Goal: Download file/media

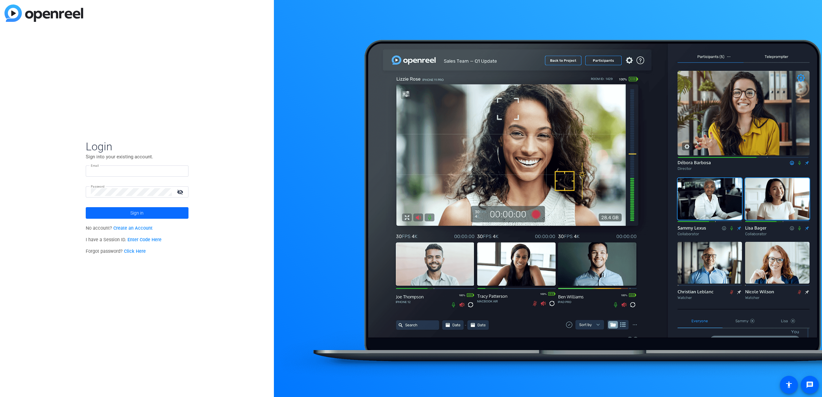
type input "[EMAIL_ADDRESS][PERSON_NAME][DOMAIN_NAME]"
click at [142, 212] on span "Sign in" at bounding box center [136, 213] width 13 height 16
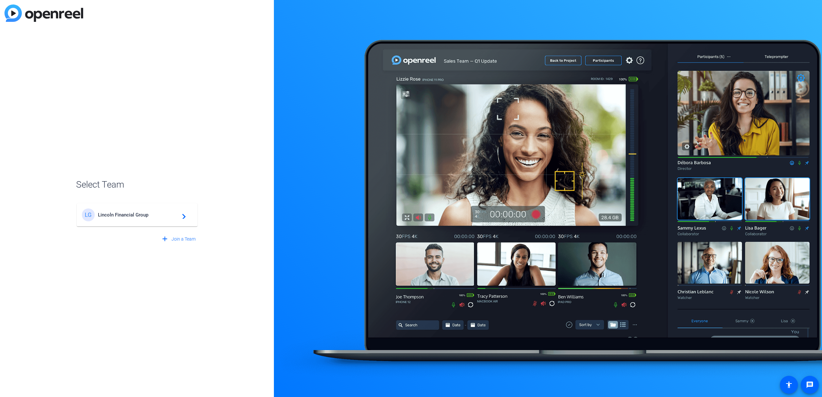
click at [146, 212] on span "Lincoln Financial Group" at bounding box center [138, 215] width 80 height 6
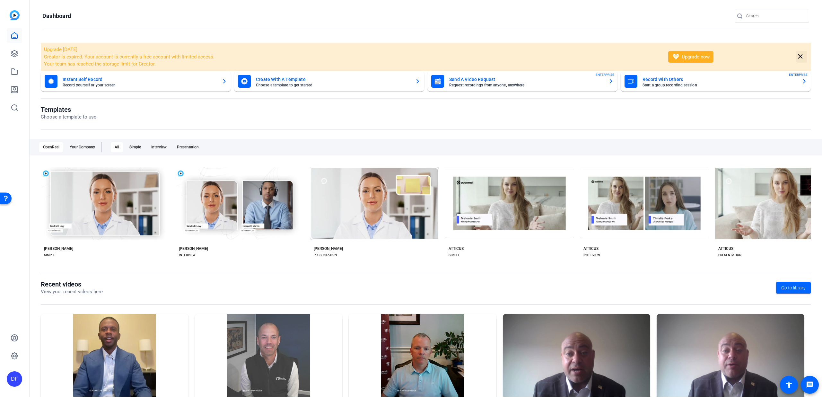
click at [800, 55] on mat-icon "close" at bounding box center [800, 57] width 8 height 8
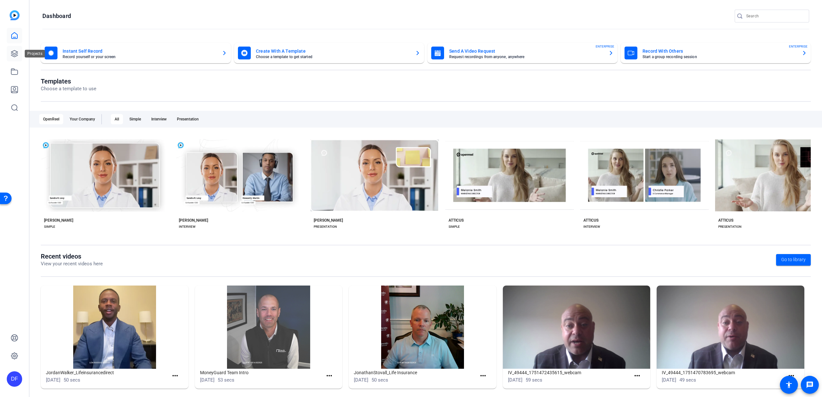
click at [16, 55] on icon at bounding box center [15, 54] width 8 height 8
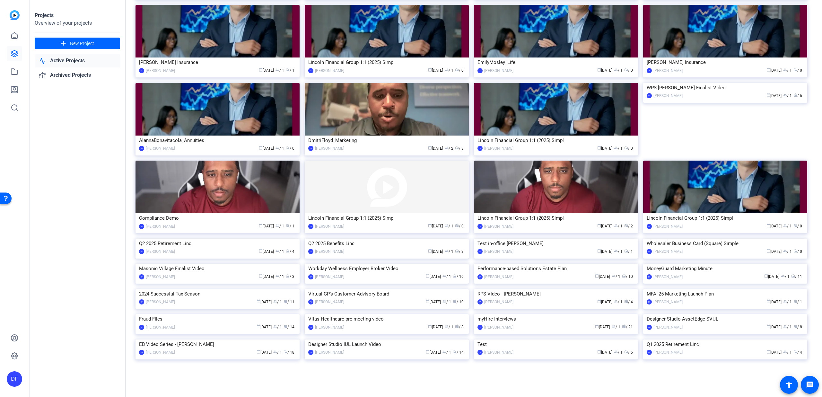
scroll to position [1343, 0]
click at [693, 264] on img at bounding box center [725, 264] width 164 height 0
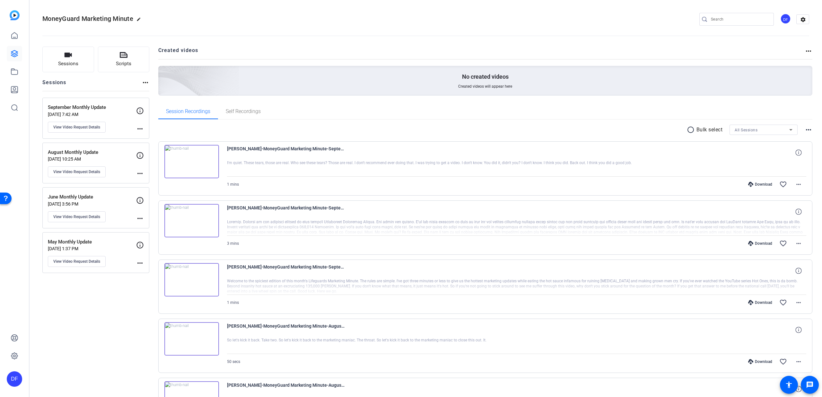
click at [754, 125] on div "All Sessions" at bounding box center [763, 130] width 58 height 10
click at [748, 149] on span "September Monthly Update" at bounding box center [756, 153] width 50 height 8
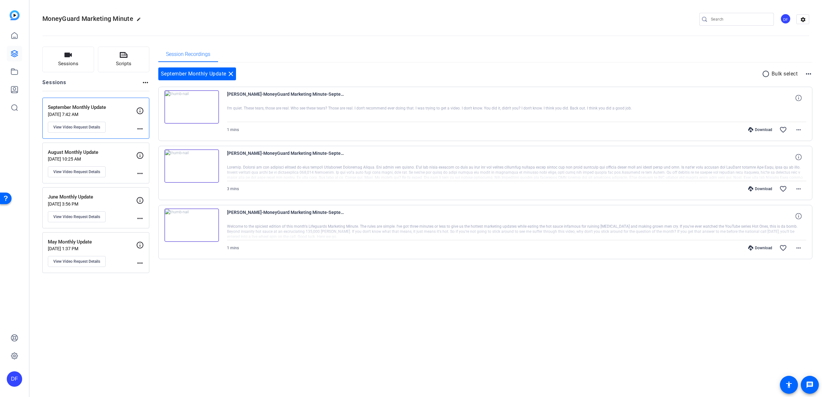
click at [764, 73] on mat-icon "radio_button_unchecked" at bounding box center [767, 74] width 10 height 8
click at [169, 94] on icon at bounding box center [167, 94] width 6 height 6
click at [170, 97] on icon at bounding box center [167, 94] width 6 height 6
click at [168, 212] on icon at bounding box center [167, 212] width 6 height 8
click at [791, 74] on span at bounding box center [786, 73] width 22 height 15
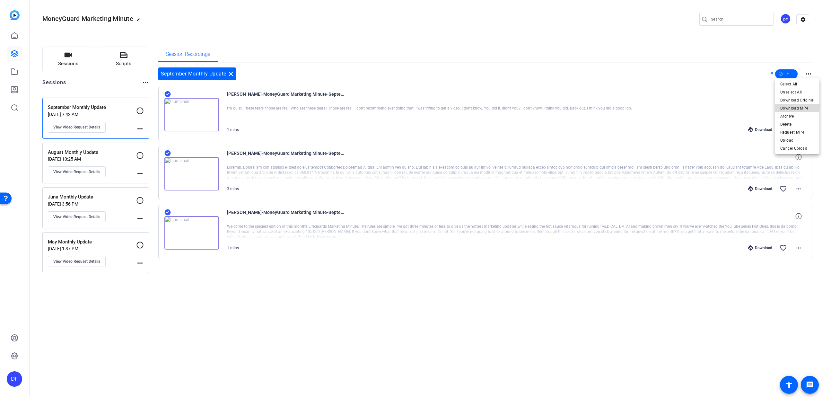
click at [796, 105] on span "Download MP4" at bounding box center [797, 108] width 34 height 8
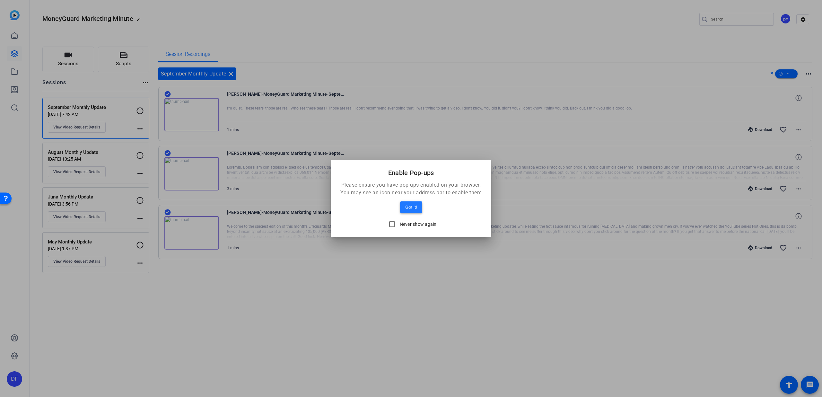
click at [417, 208] on span at bounding box center [411, 206] width 22 height 15
